Goal: Information Seeking & Learning: Learn about a topic

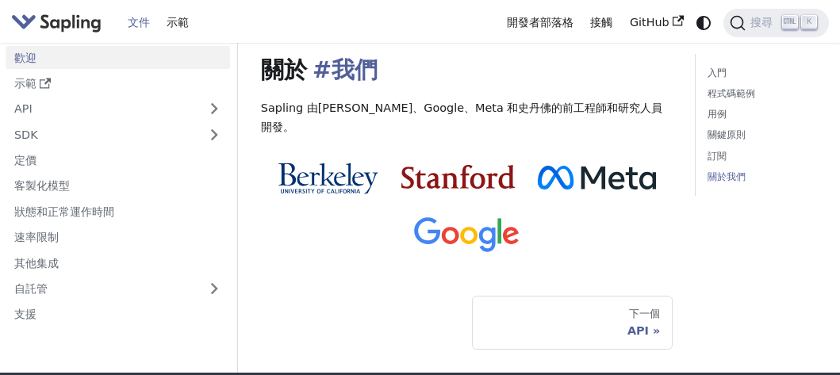
scroll to position [1663, 0]
